Goal: Information Seeking & Learning: Learn about a topic

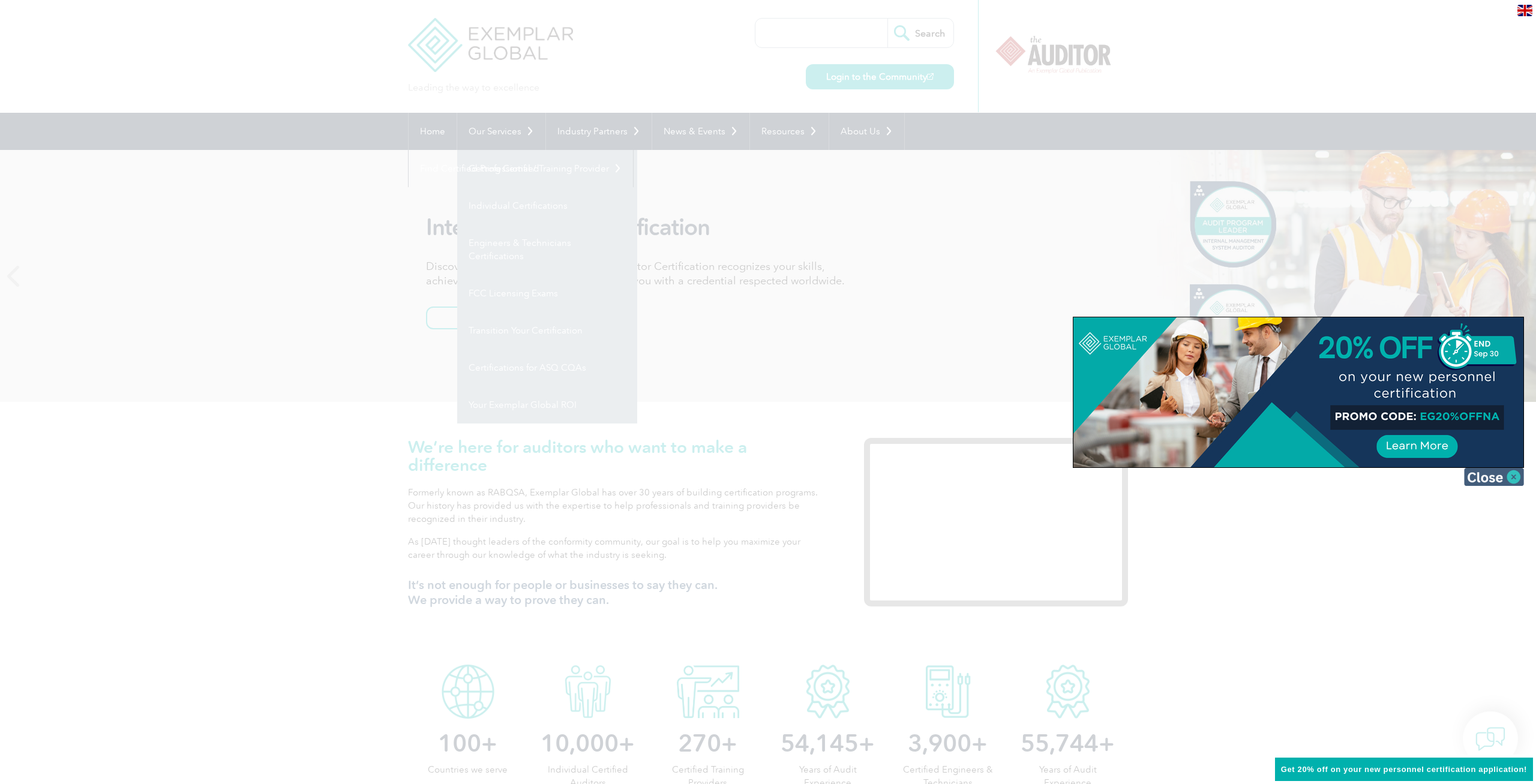
click at [1508, 473] on img at bounding box center [1494, 476] width 60 height 18
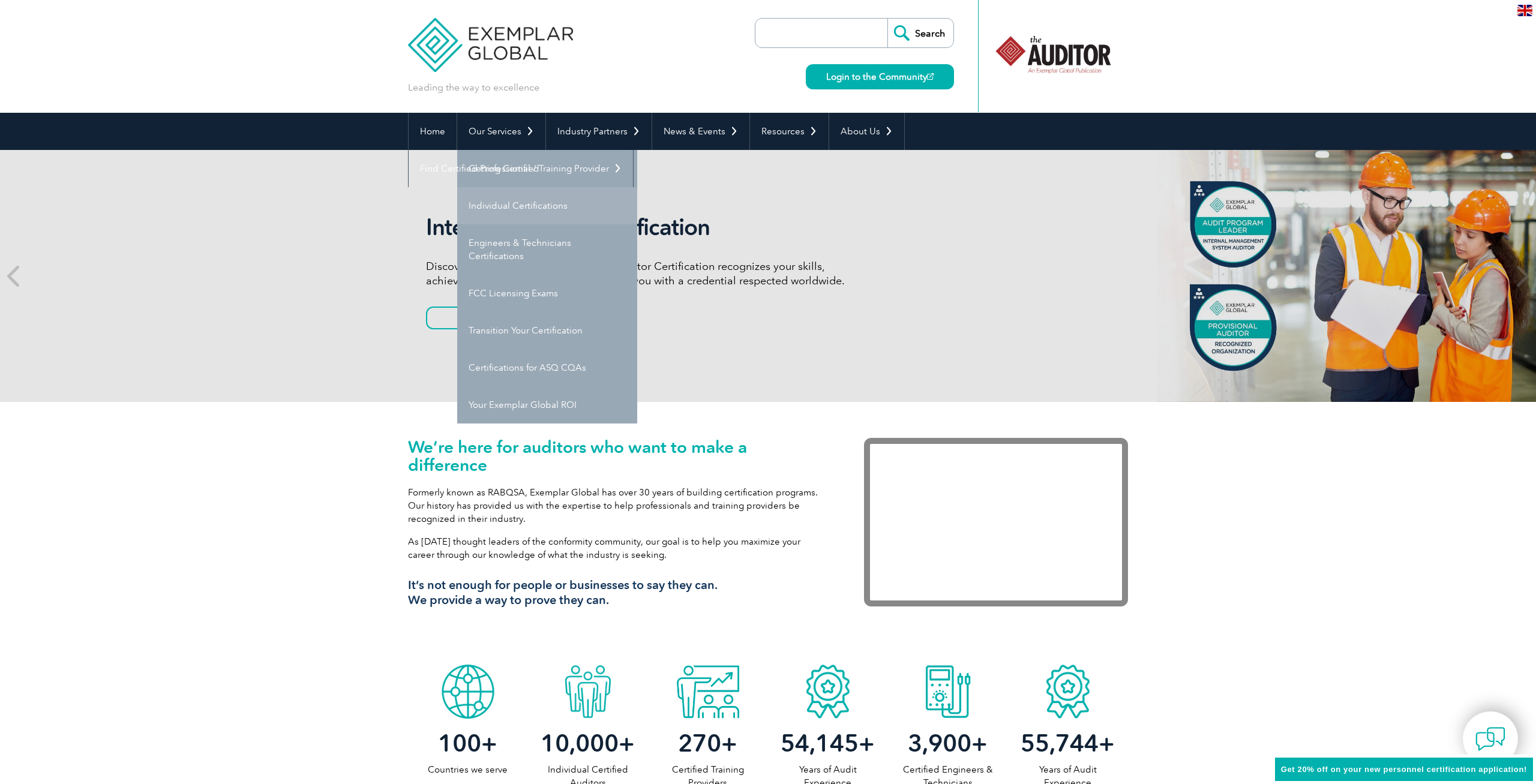
click at [536, 130] on link "Our Services" at bounding box center [501, 132] width 88 height 38
click at [506, 228] on link "Engineers & Technicians Certifications" at bounding box center [547, 249] width 180 height 50
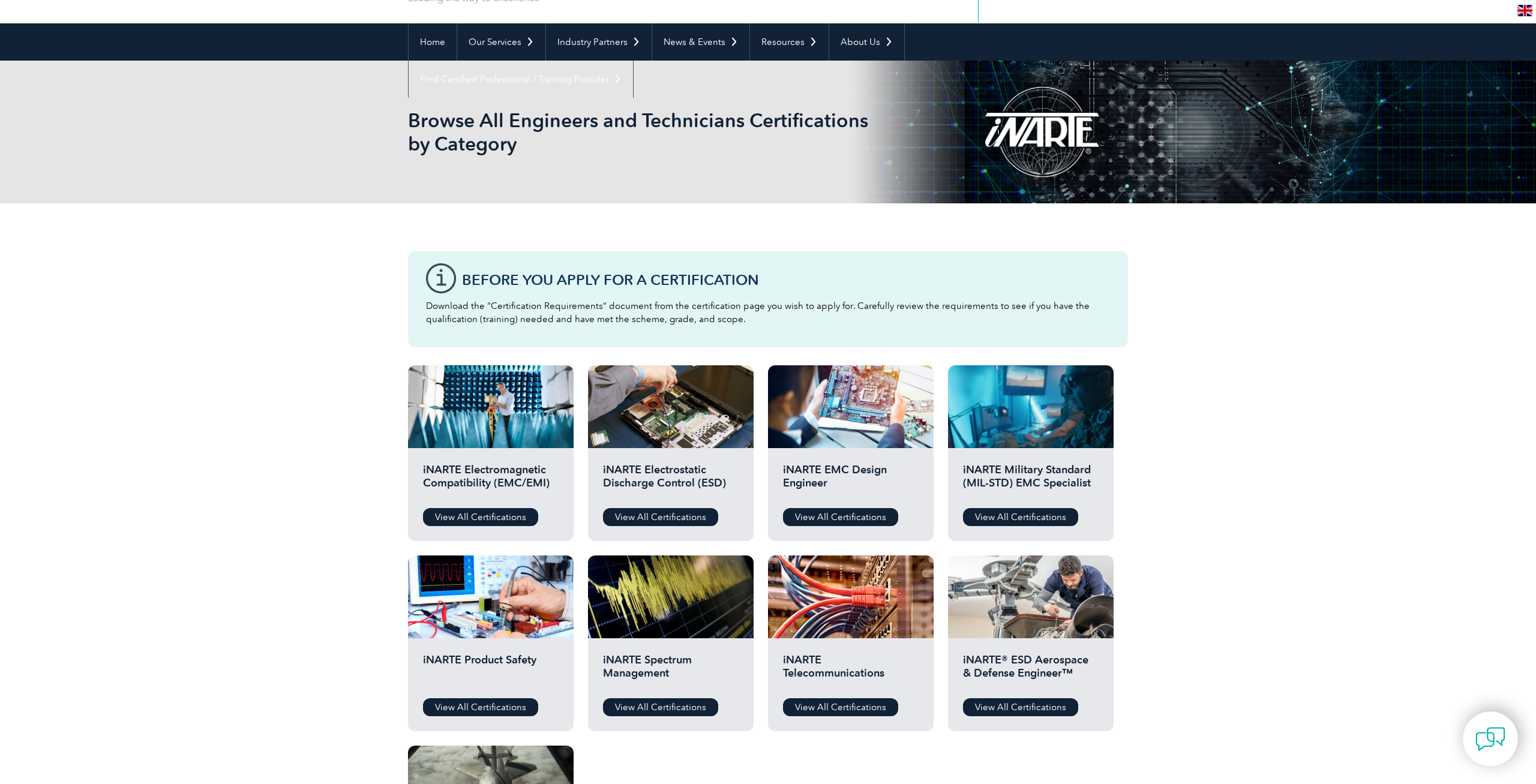
scroll to position [62, 0]
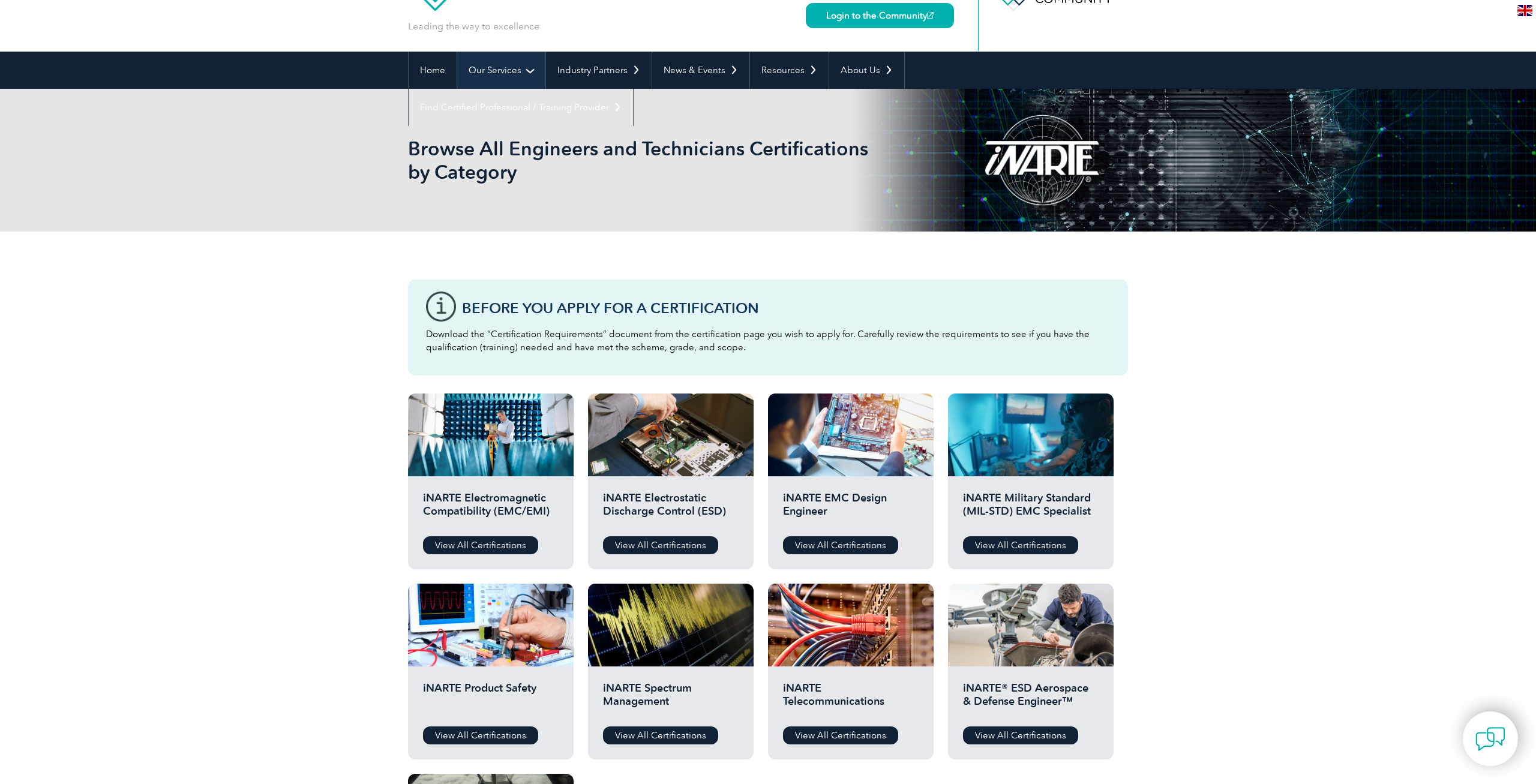
click at [513, 80] on link "Our Services" at bounding box center [501, 70] width 88 height 38
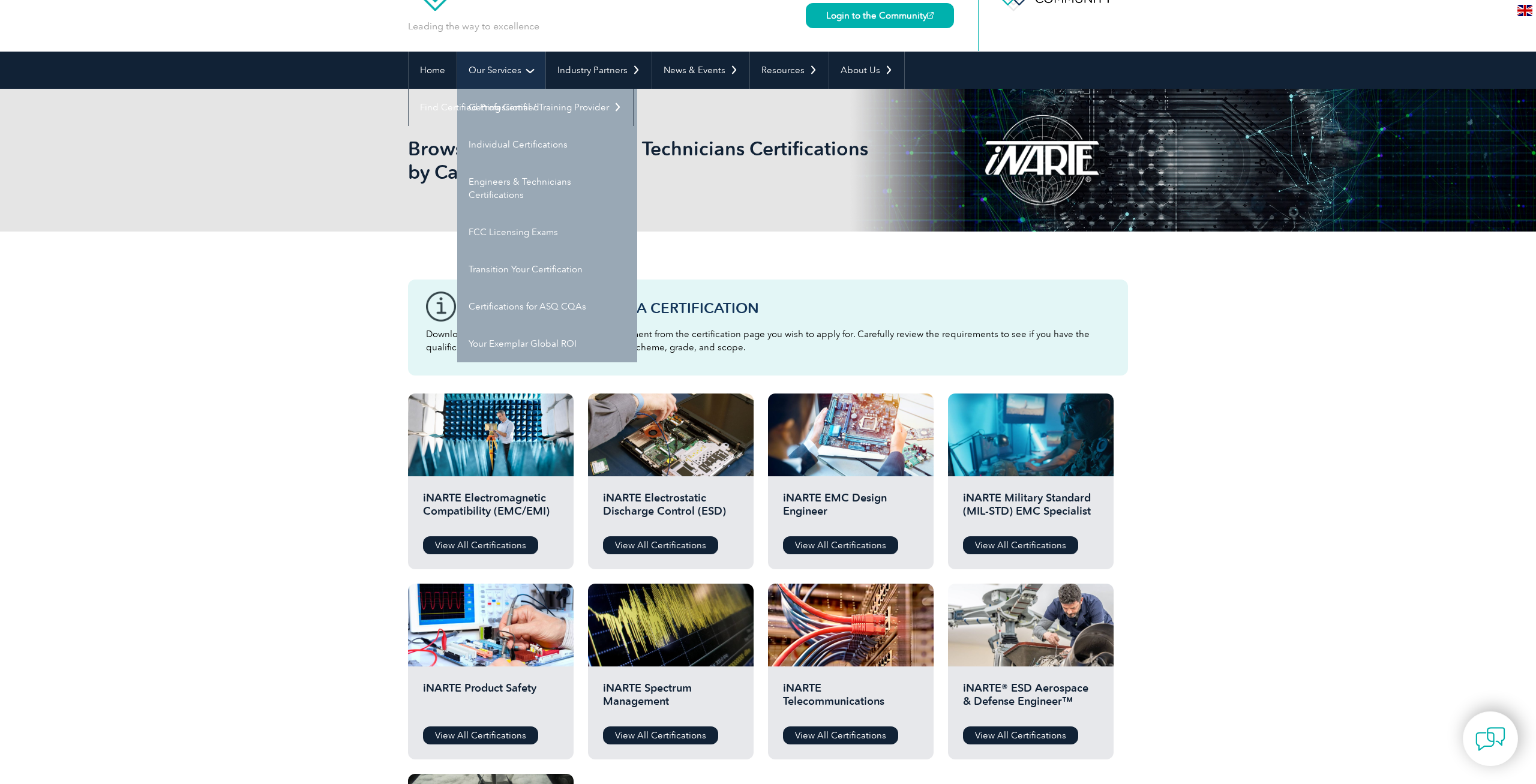
scroll to position [0, 0]
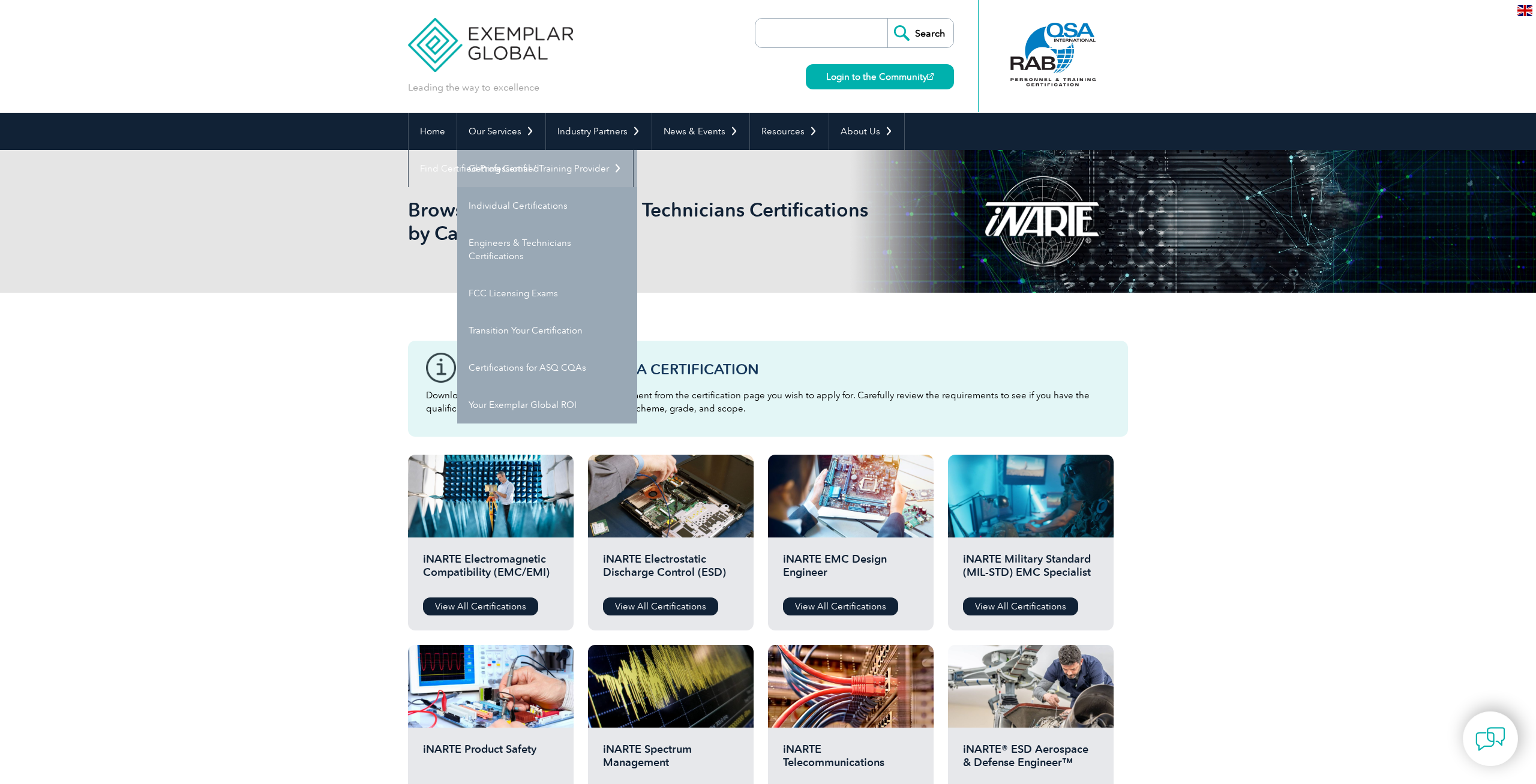
click at [506, 173] on link "Getting Certified" at bounding box center [547, 168] width 180 height 38
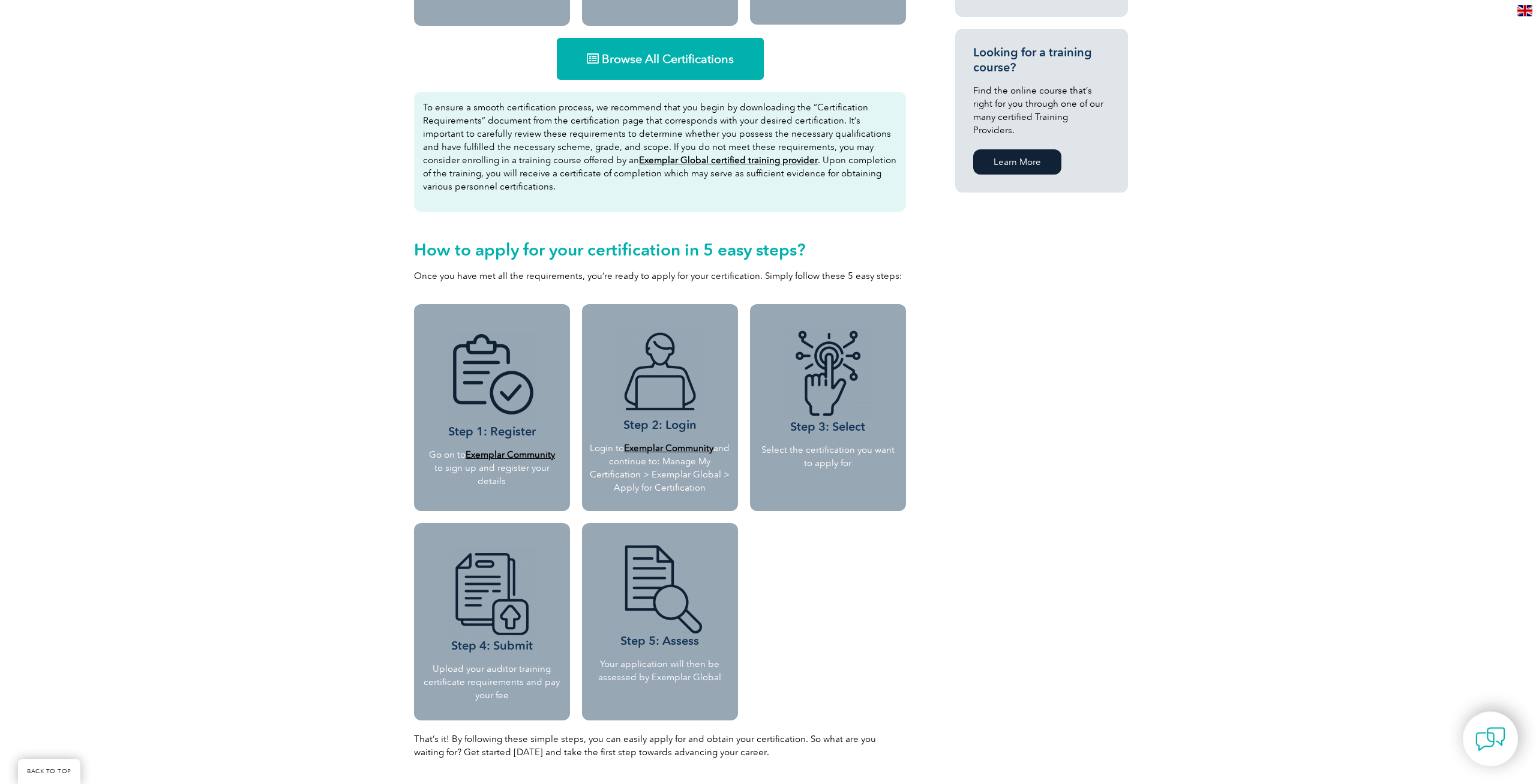
scroll to position [763, 0]
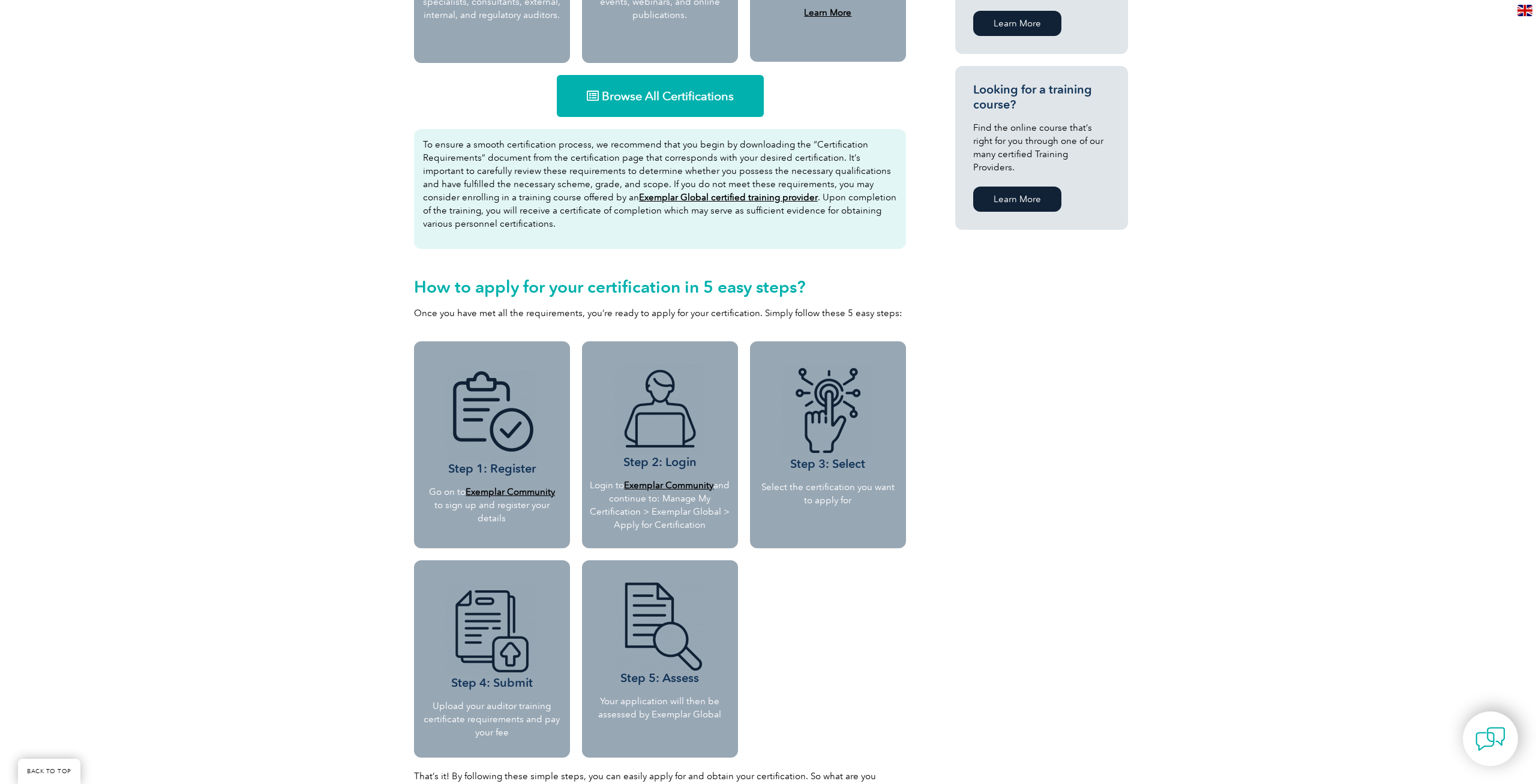
click at [655, 102] on span "Browse All Certifications" at bounding box center [668, 96] width 132 height 12
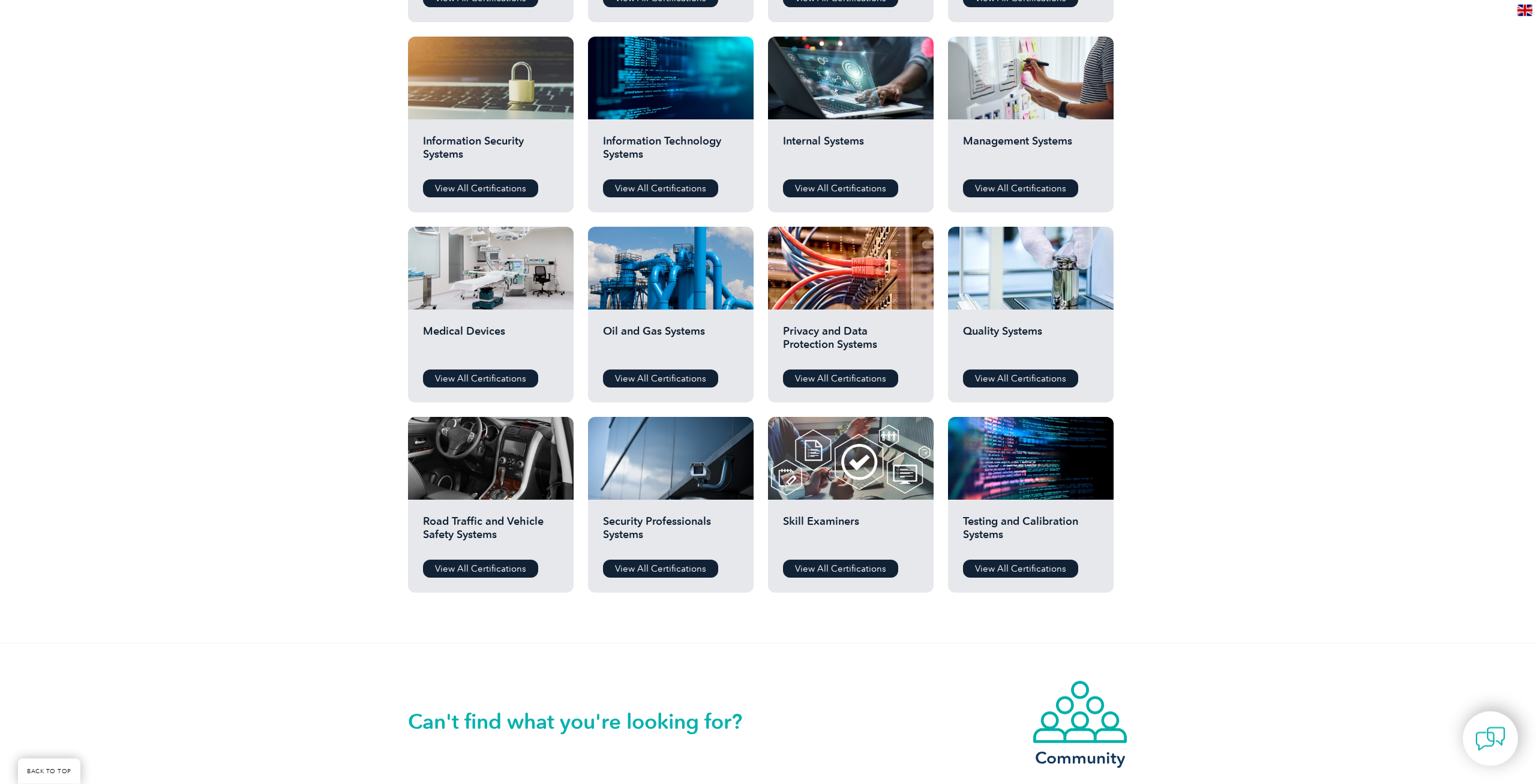
scroll to position [612, 0]
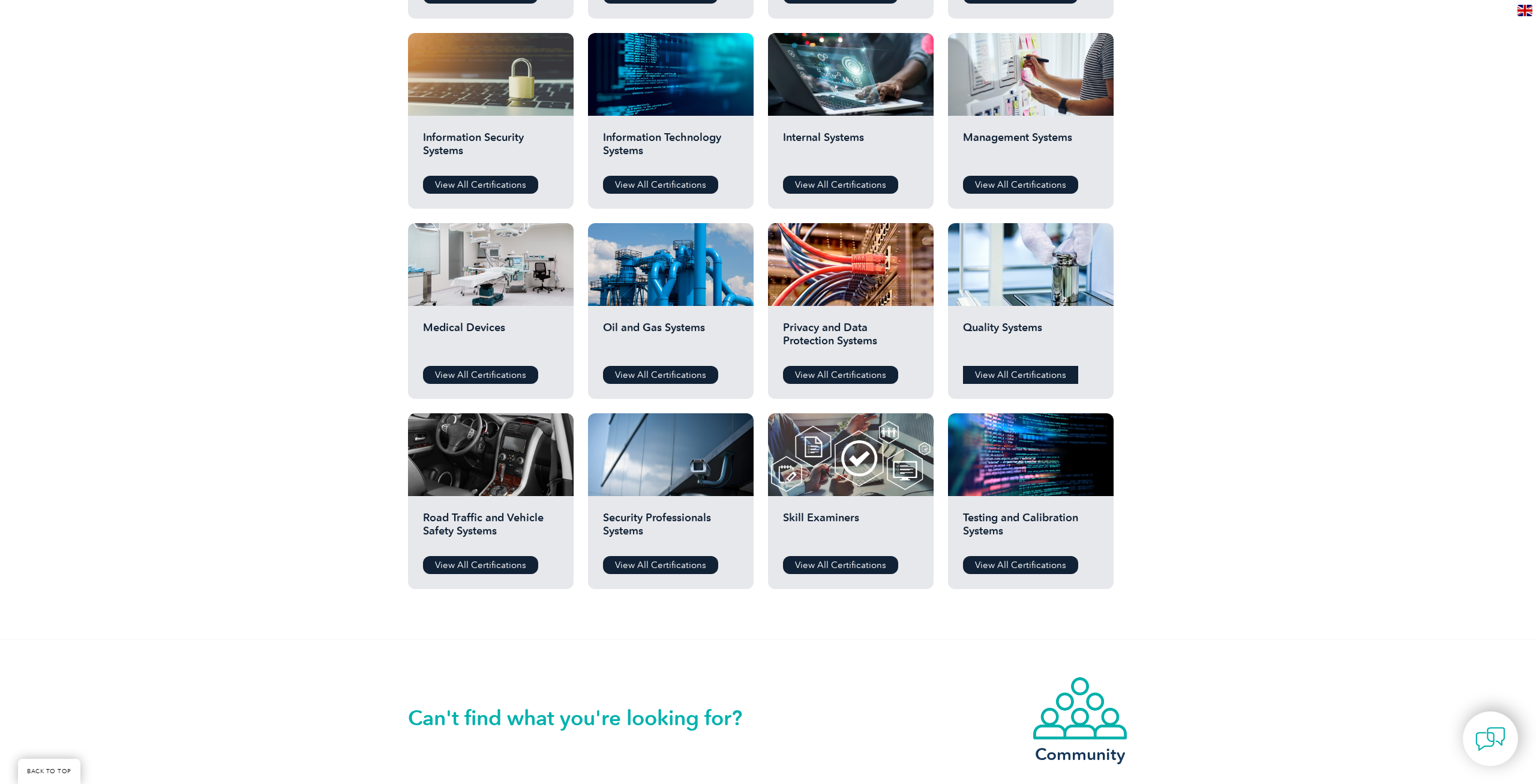
click at [1025, 378] on link "View All Certifications" at bounding box center [1020, 374] width 115 height 18
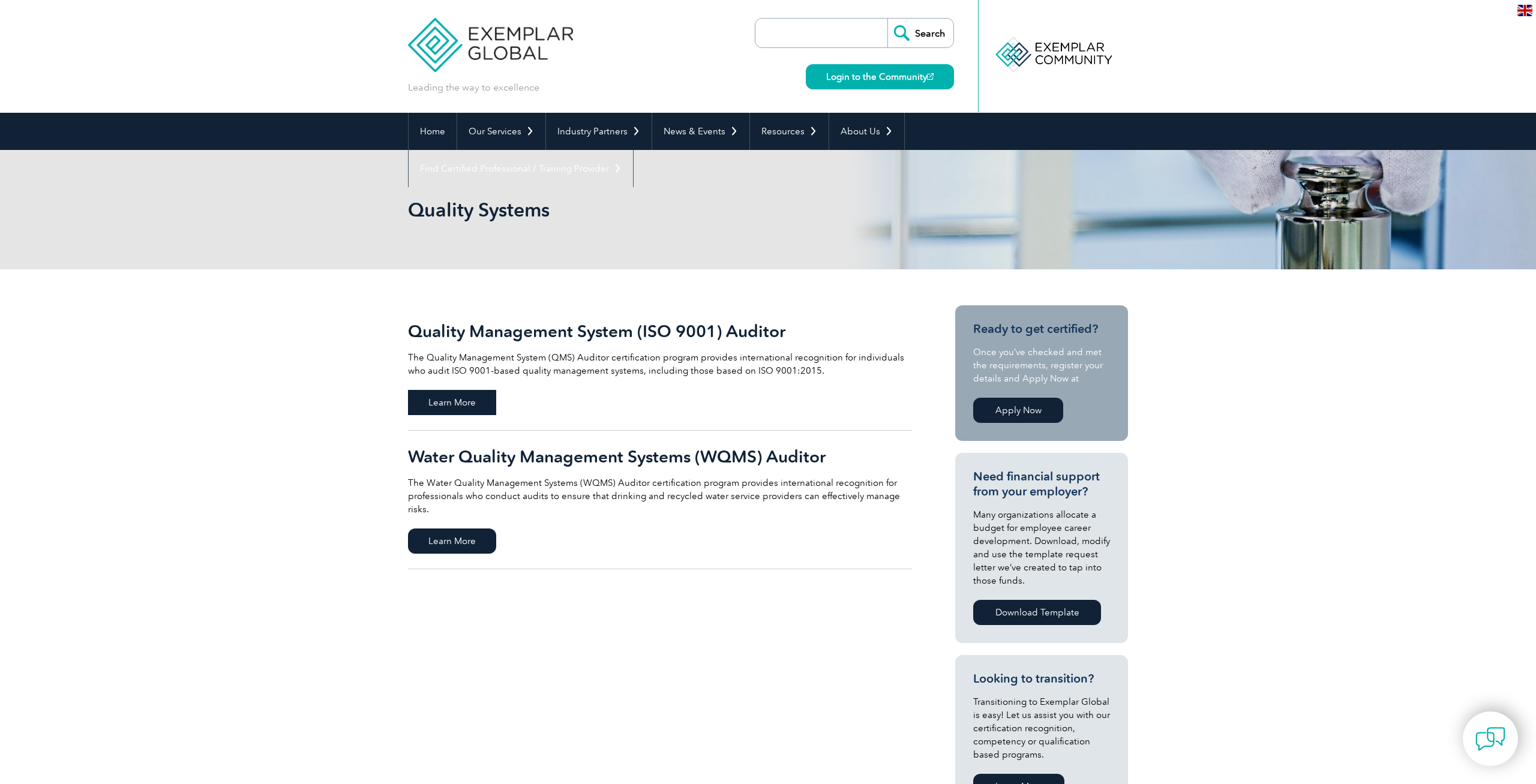
click at [454, 396] on span "Learn More" at bounding box center [452, 402] width 88 height 25
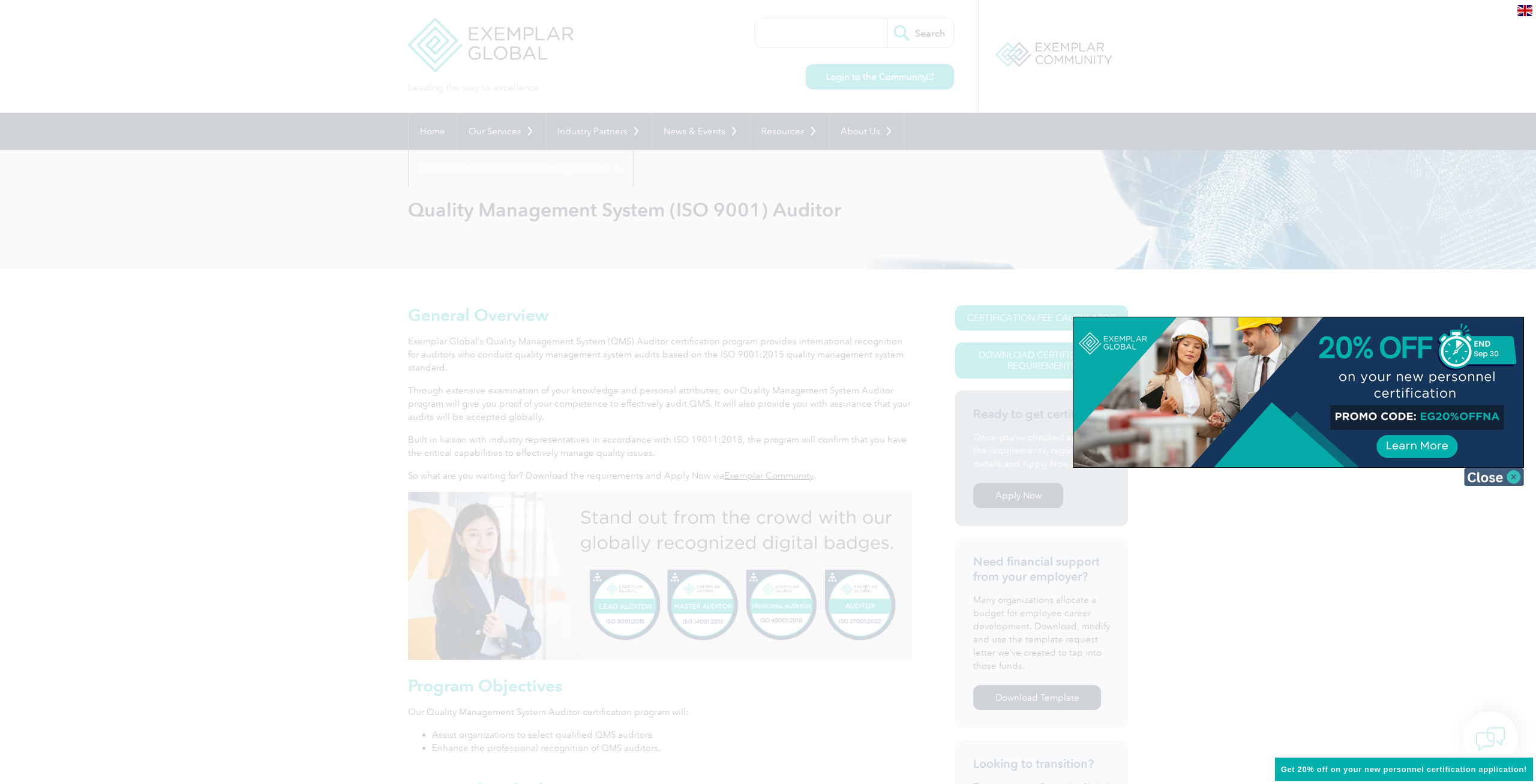
click at [1506, 480] on img at bounding box center [1494, 476] width 60 height 18
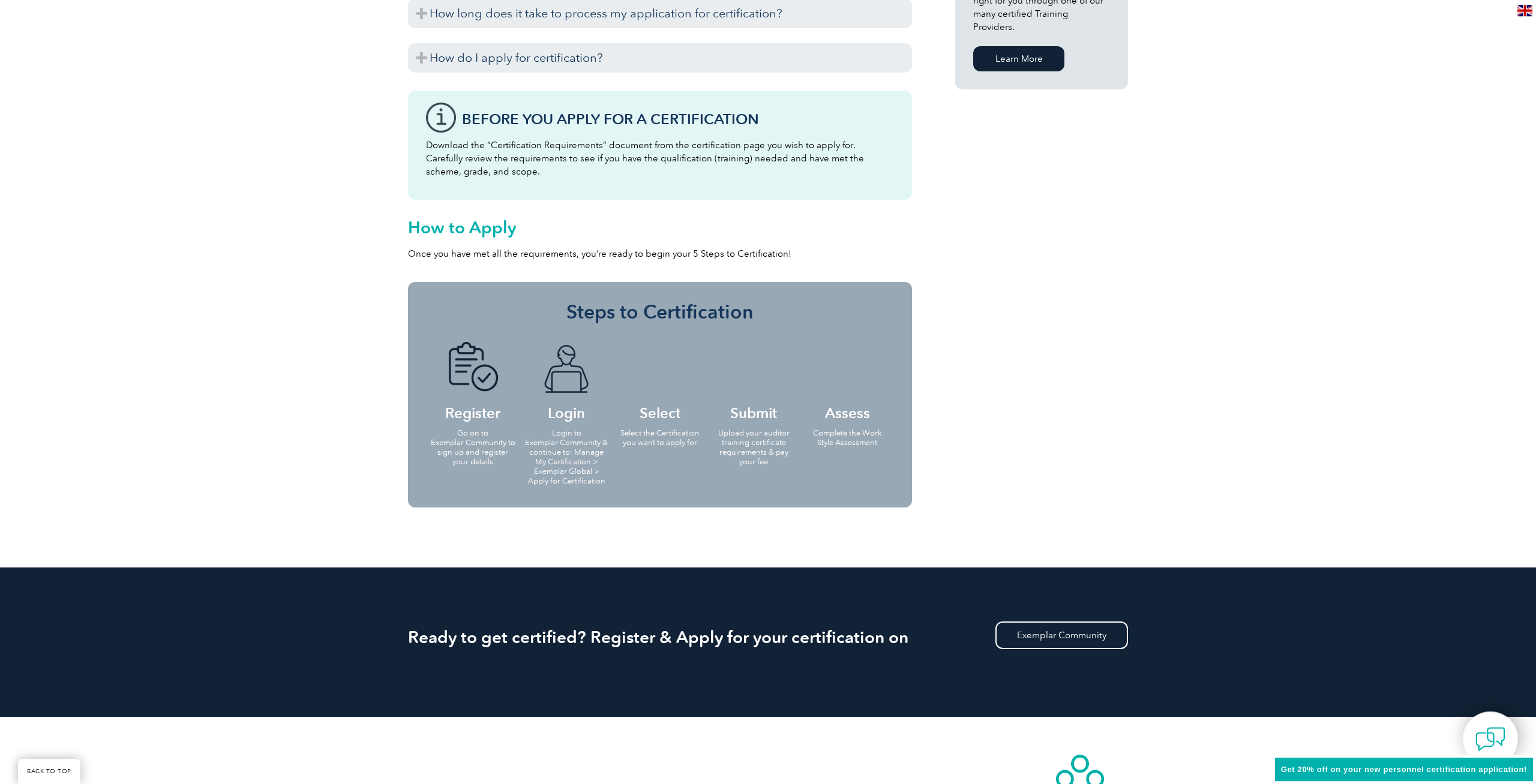
scroll to position [918, 0]
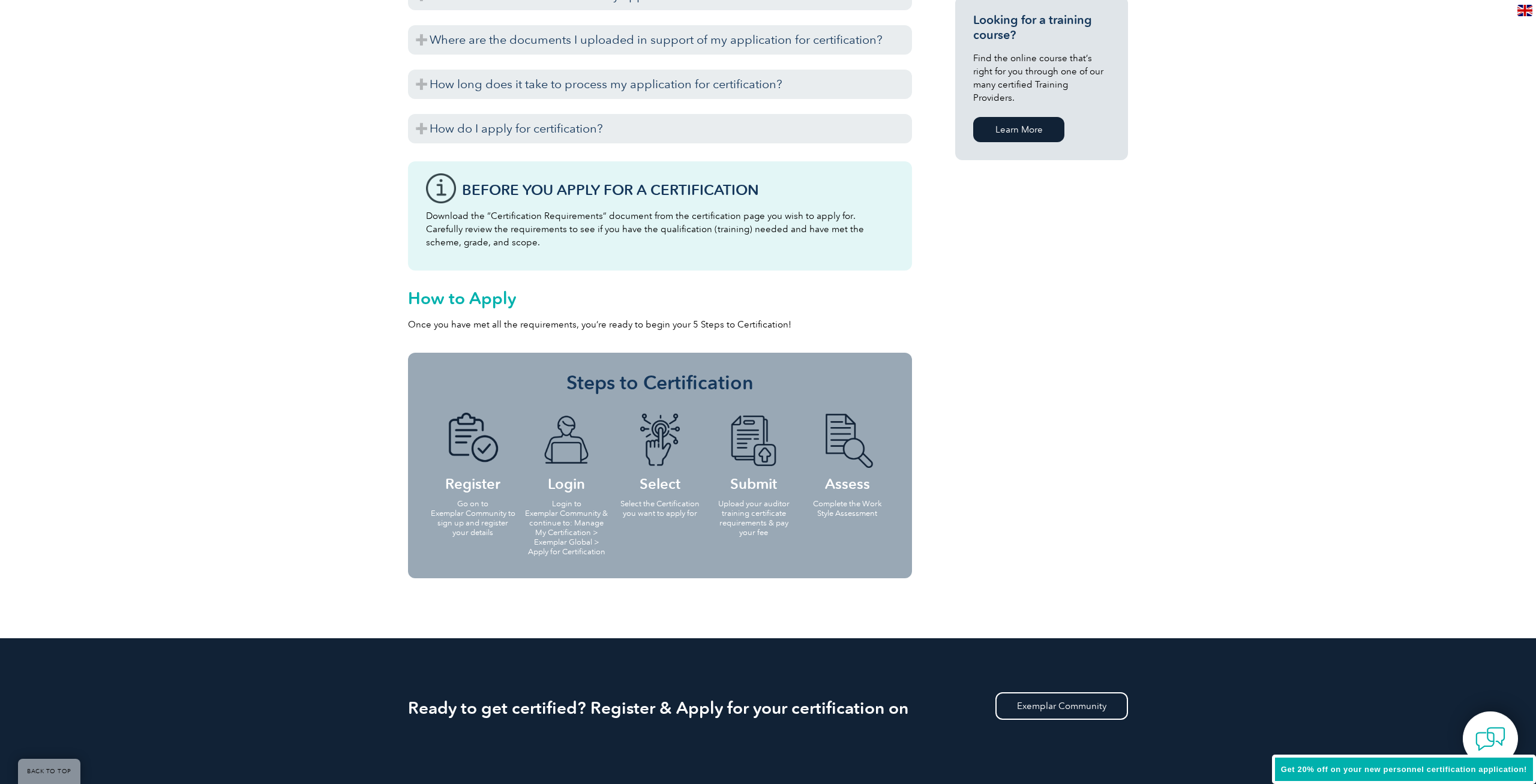
click at [823, 479] on h4 "Assess" at bounding box center [847, 451] width 86 height 78
drag, startPoint x: 851, startPoint y: 501, endPoint x: 848, endPoint y: 482, distance: 19.2
click at [852, 500] on p "Complete the Work Style Assessment" at bounding box center [847, 509] width 86 height 19
click at [849, 482] on h4 "Assess" at bounding box center [847, 451] width 86 height 78
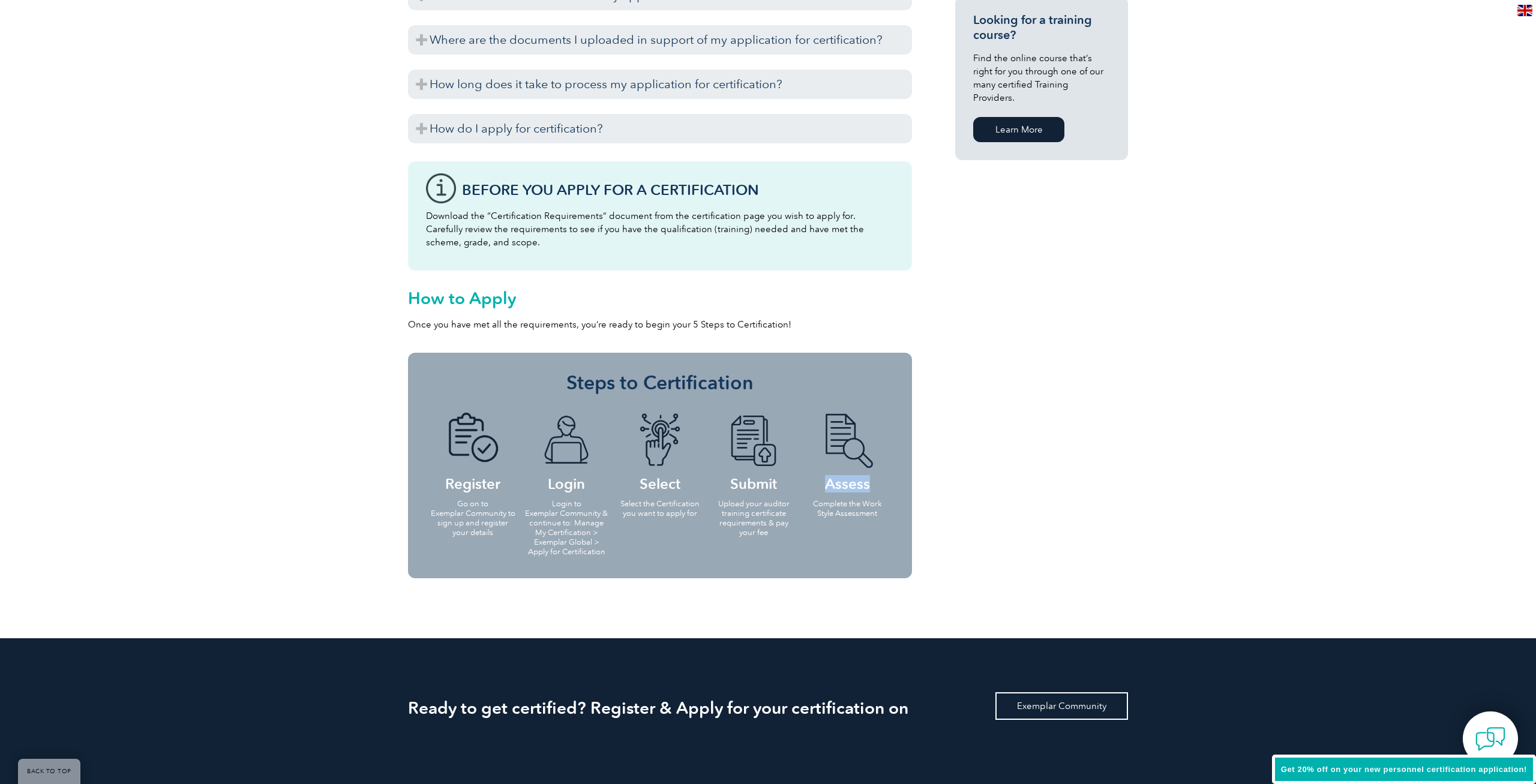
click at [1036, 711] on link "Exemplar Community" at bounding box center [1061, 706] width 133 height 27
